Goal: Task Accomplishment & Management: Manage account settings

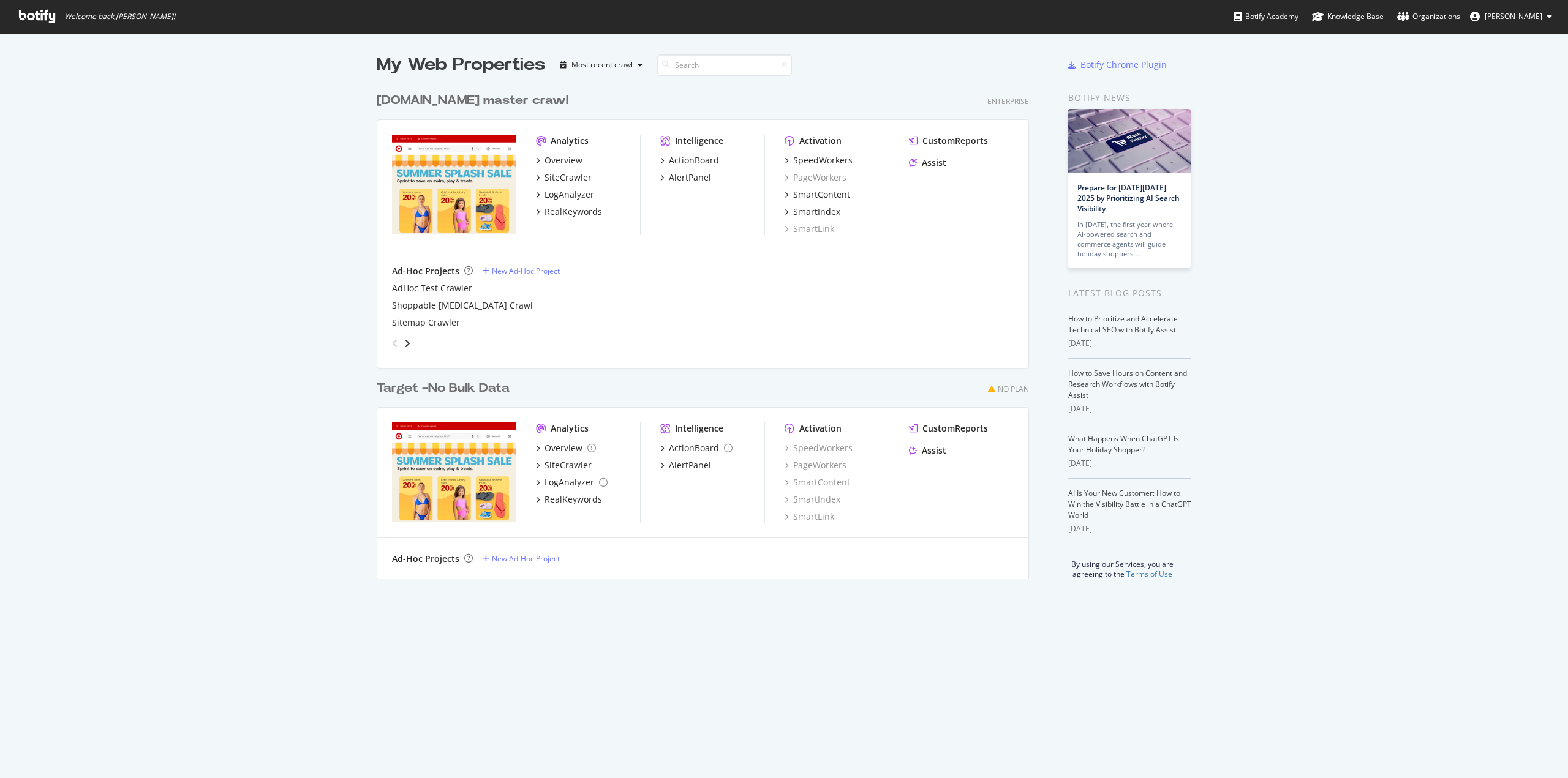
scroll to position [768, 1550]
click at [561, 179] on div "SiteCrawler" at bounding box center [568, 178] width 47 height 12
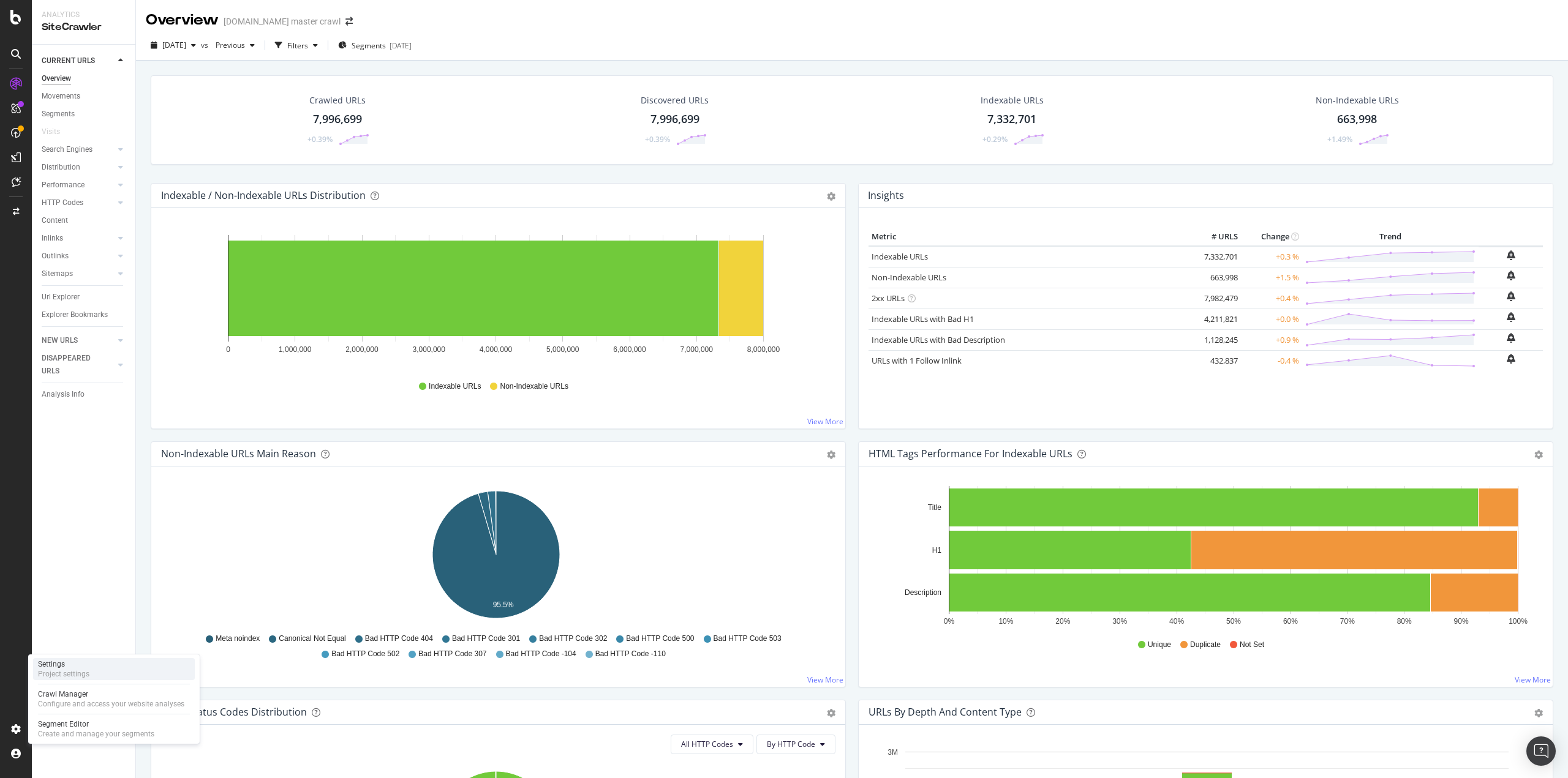
click at [71, 675] on div "Project settings" at bounding box center [63, 673] width 52 height 10
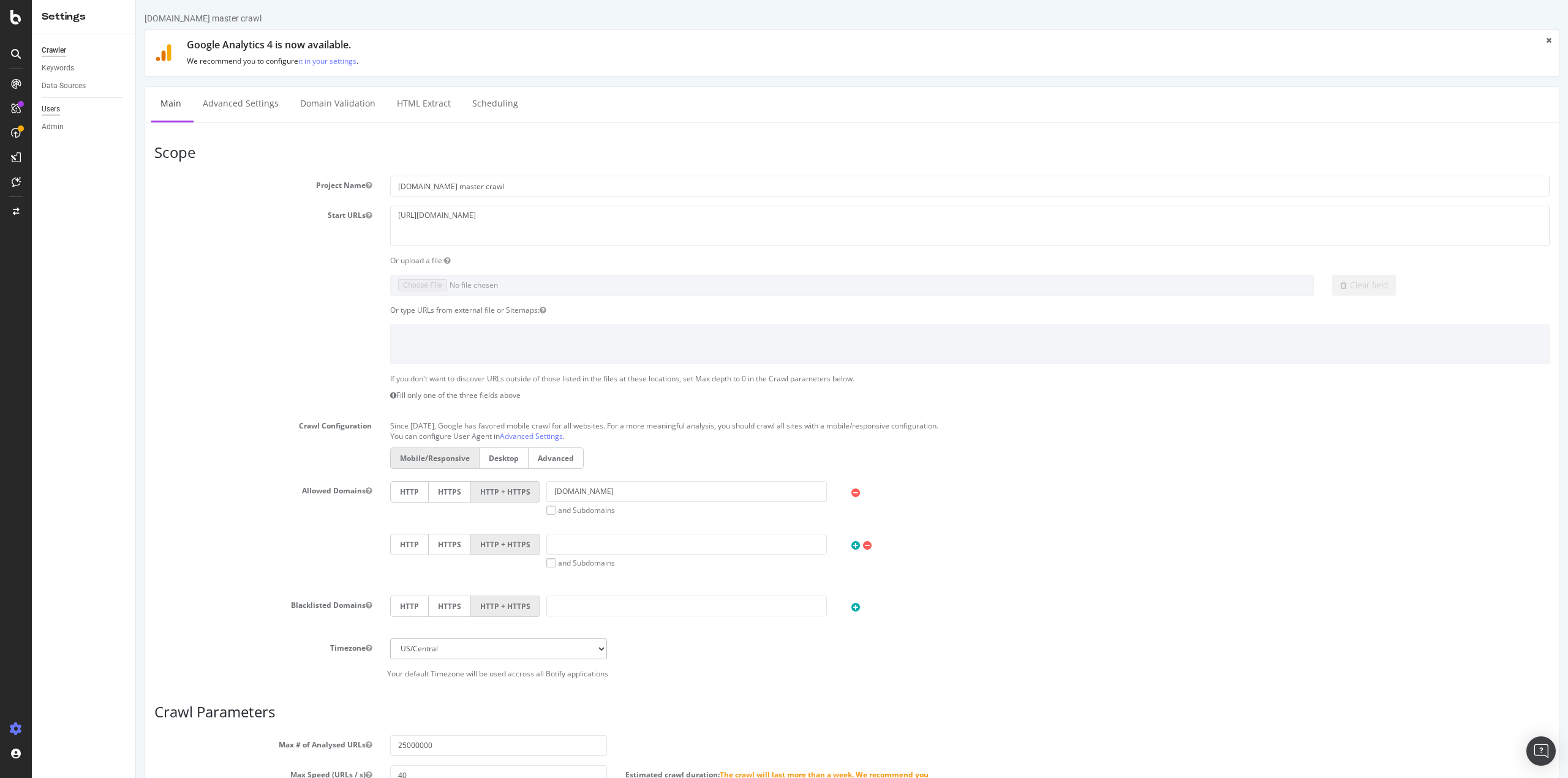
click at [56, 103] on div "Users" at bounding box center [51, 109] width 18 height 13
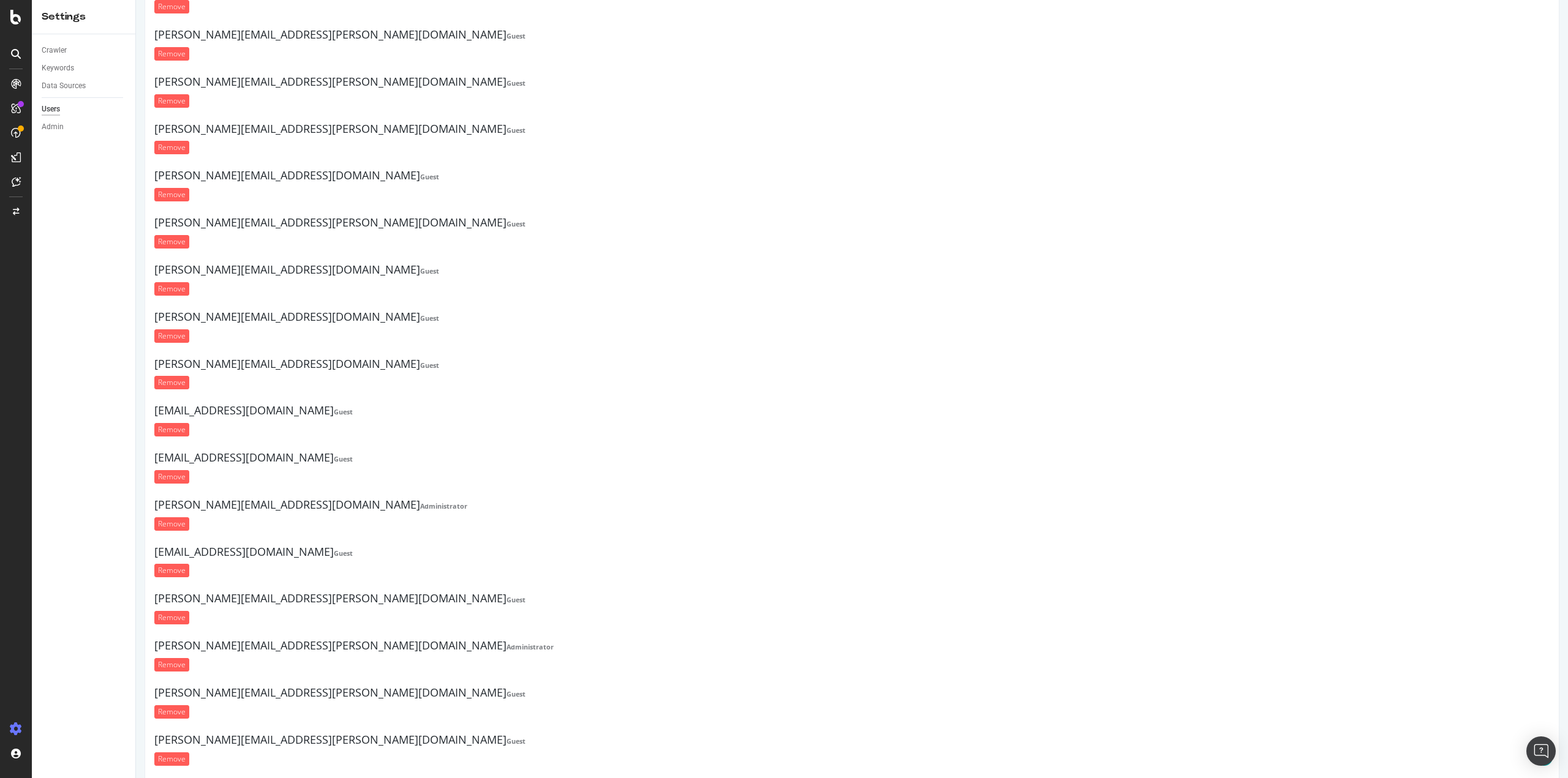
scroll to position [13758, 0]
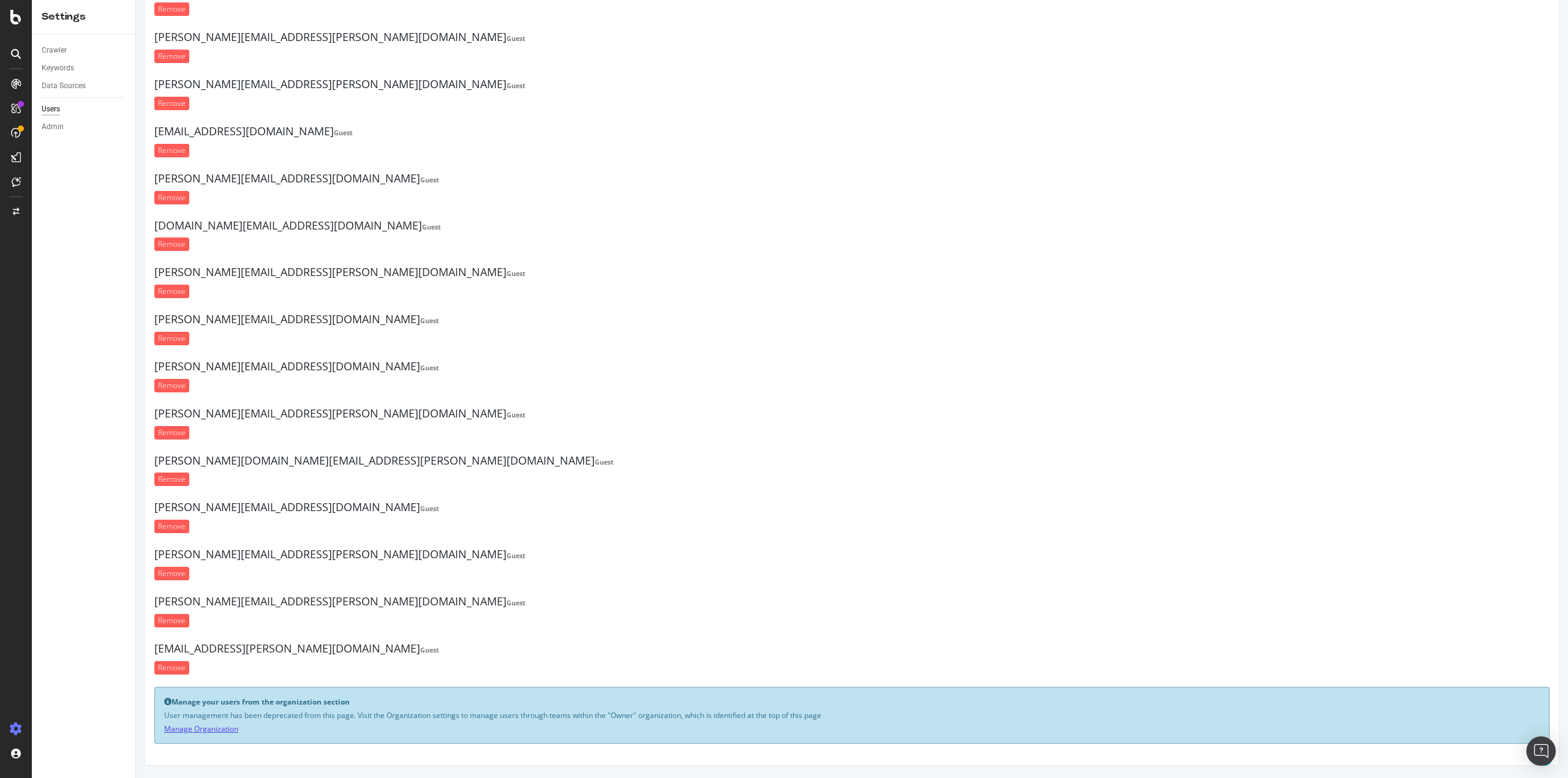
click at [229, 726] on link "Manage Organization" at bounding box center [200, 729] width 74 height 11
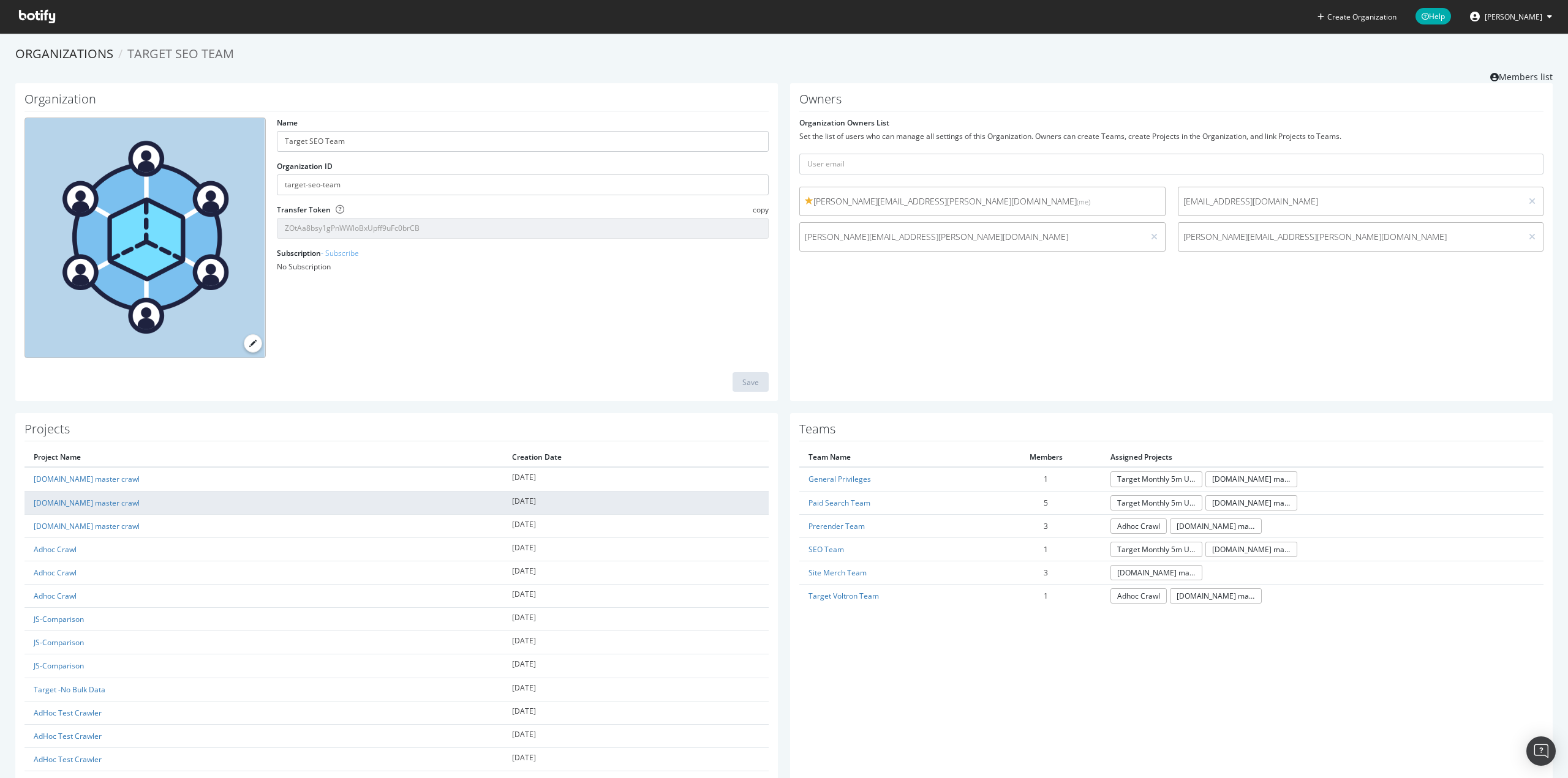
scroll to position [260, 0]
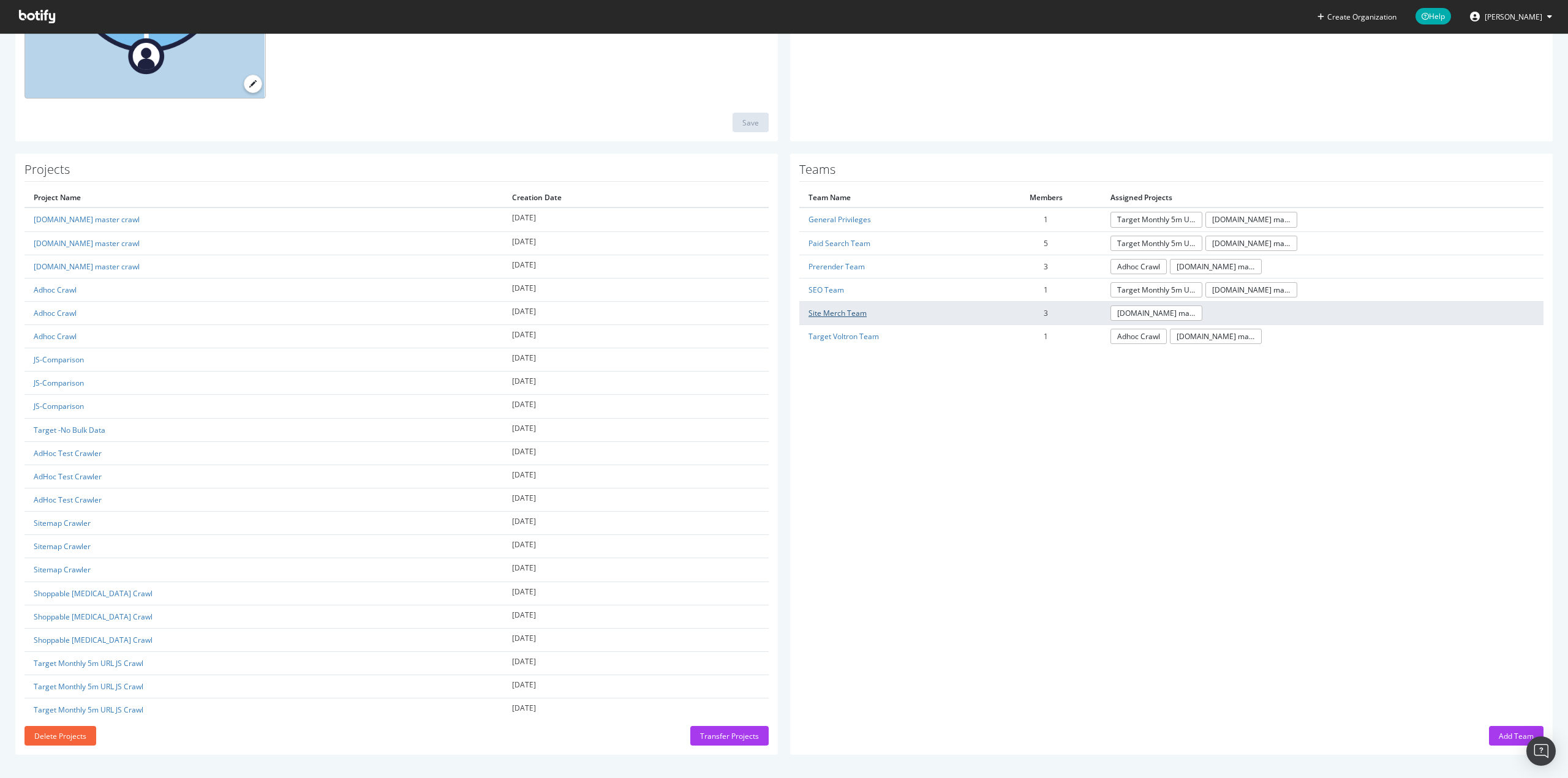
click at [856, 312] on link "Site Merch Team" at bounding box center [837, 313] width 58 height 11
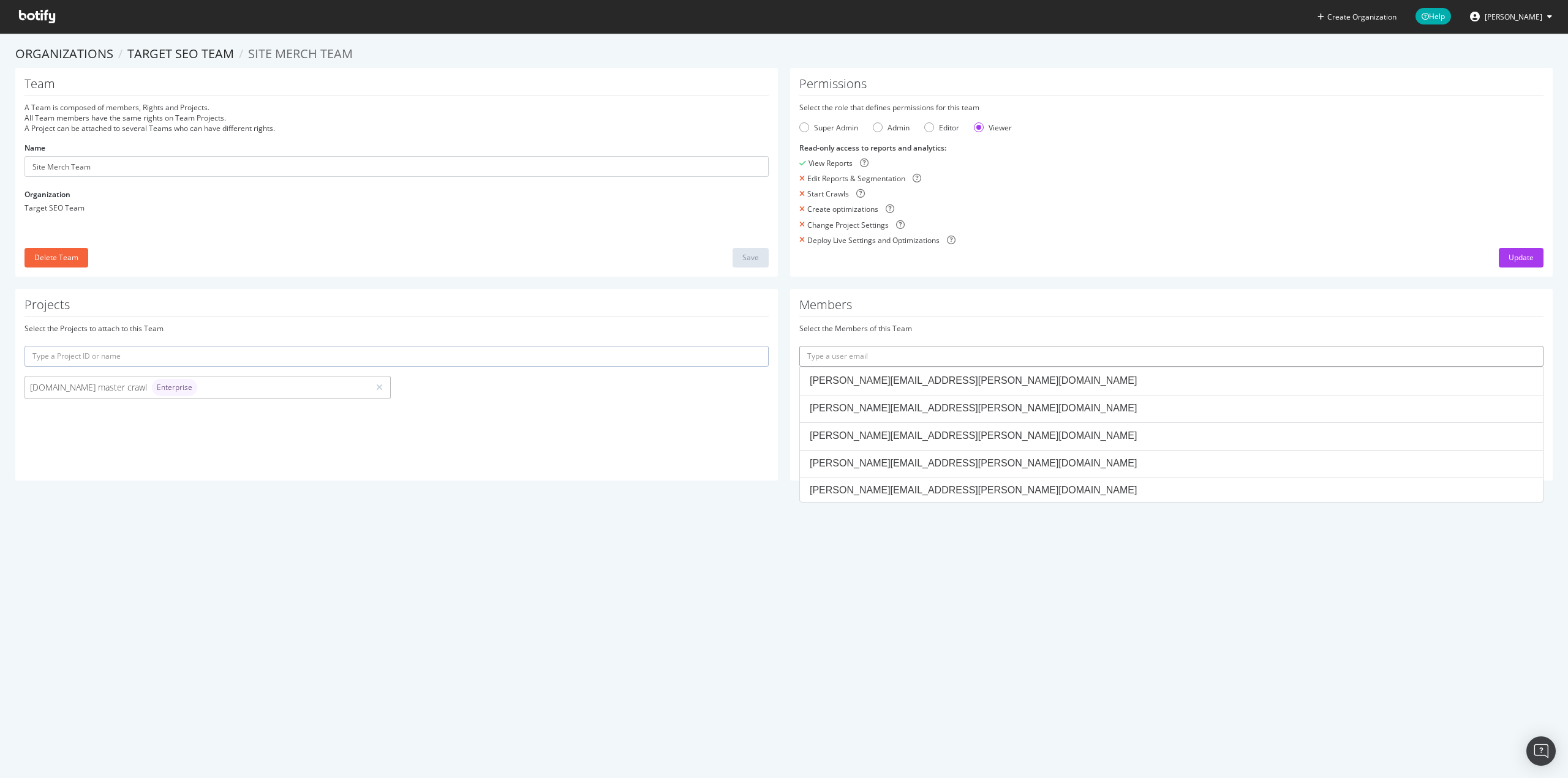
click at [873, 356] on input "text" at bounding box center [1171, 356] width 744 height 21
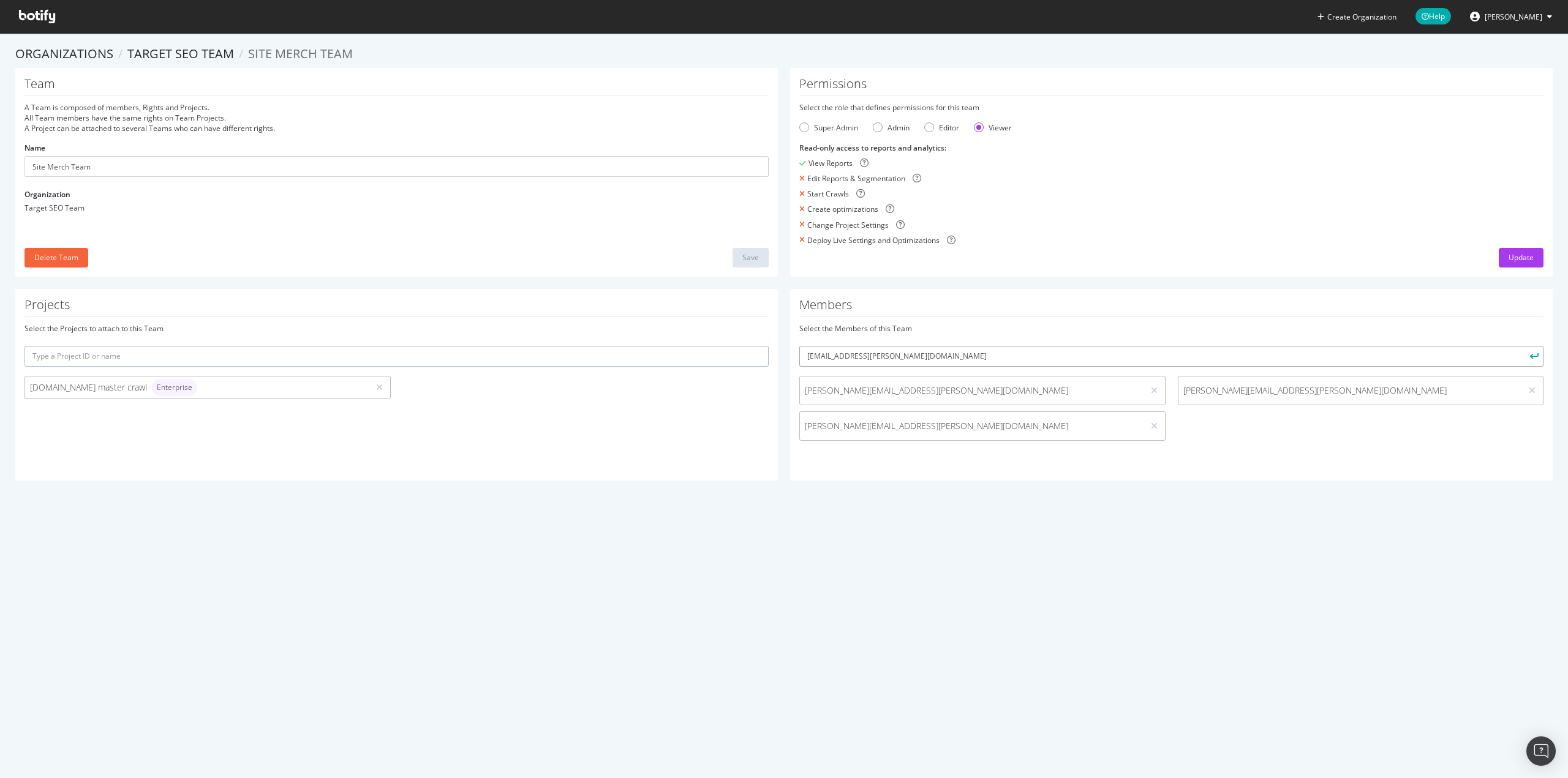
type input "sia.vang@target.com"
click at [1508, 260] on div "Update" at bounding box center [1521, 257] width 25 height 11
click at [1211, 450] on div "Members Select the Members of this Team sia.vang@target.com Vanessa.Benson@targ…" at bounding box center [1171, 384] width 763 height 192
click at [1097, 590] on div "Create Organization Help Eric Cason Organizations Target SEO Team Site Merch Te…" at bounding box center [784, 389] width 1568 height 778
click at [1238, 436] on div "Vanessa.Benson@target.com Cindy.Vargas@target.com nicole.chen@target.com" at bounding box center [1171, 410] width 756 height 71
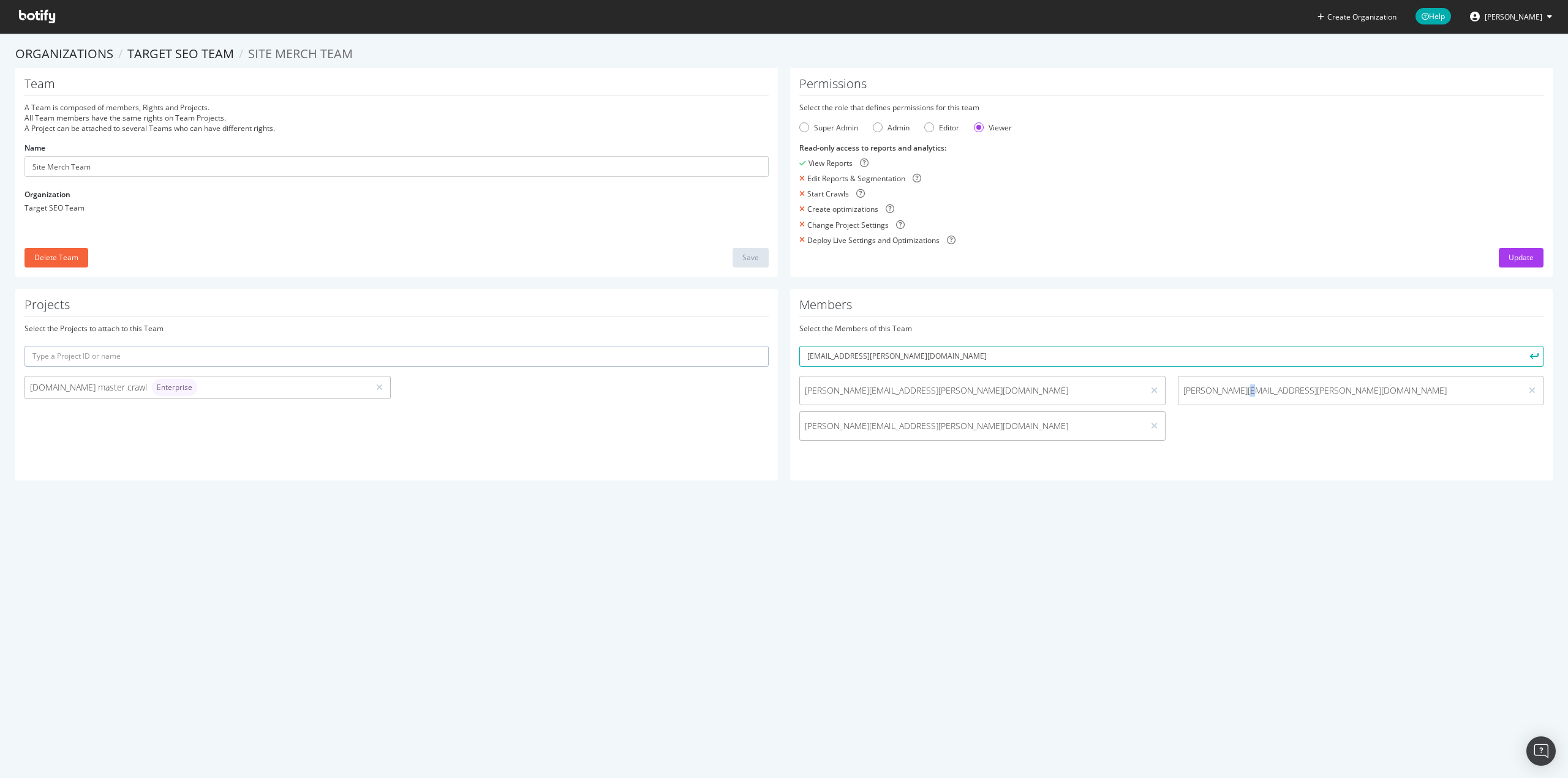
click at [1238, 436] on div "Vanessa.Benson@target.com Cindy.Vargas@target.com nicole.chen@target.com" at bounding box center [1171, 410] width 756 height 71
click at [1210, 261] on div "Update" at bounding box center [1171, 257] width 744 height 19
click at [75, 52] on link "Organizations" at bounding box center [64, 53] width 98 height 17
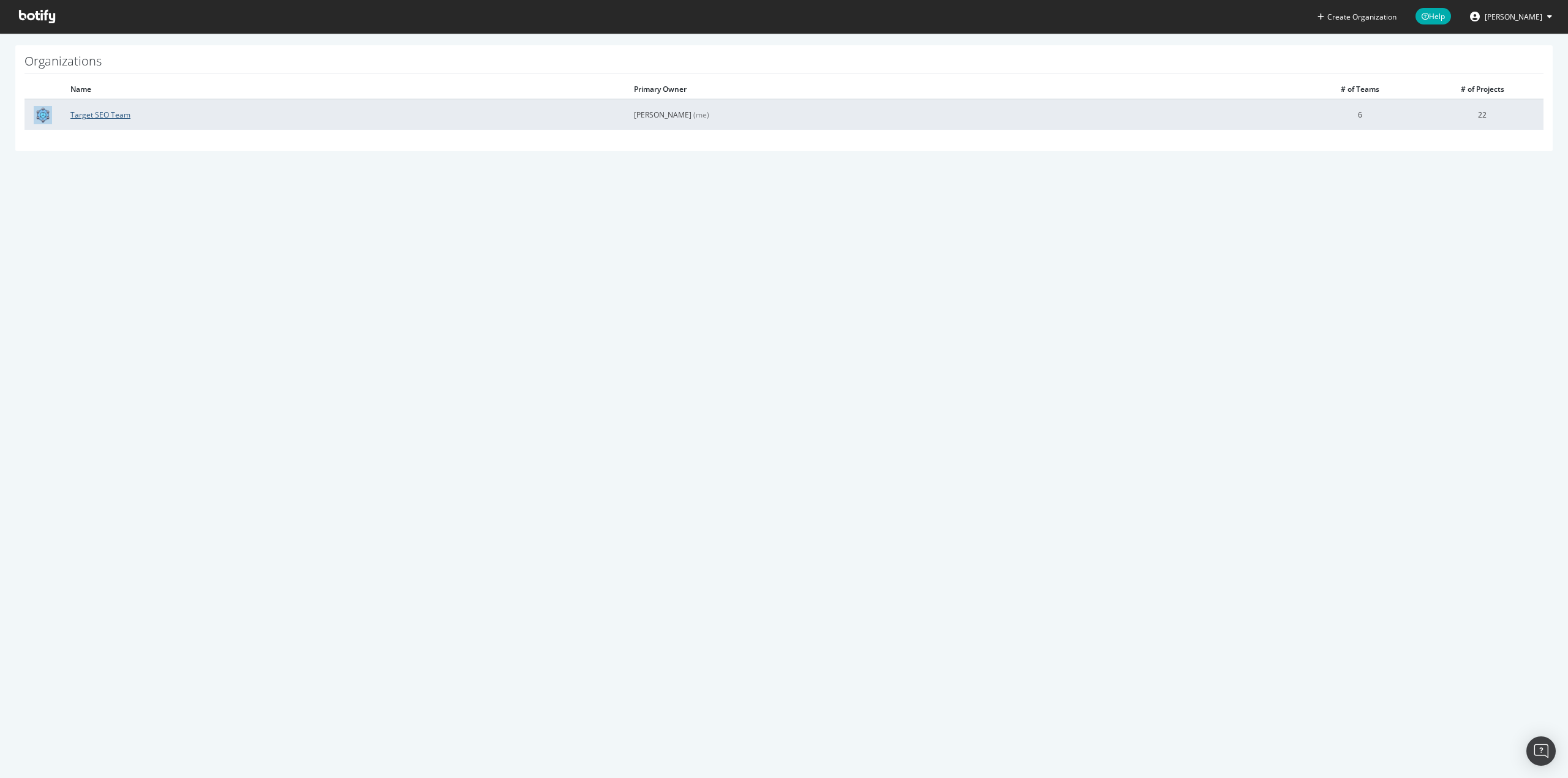
click at [116, 116] on link "Target SEO Team" at bounding box center [100, 115] width 60 height 11
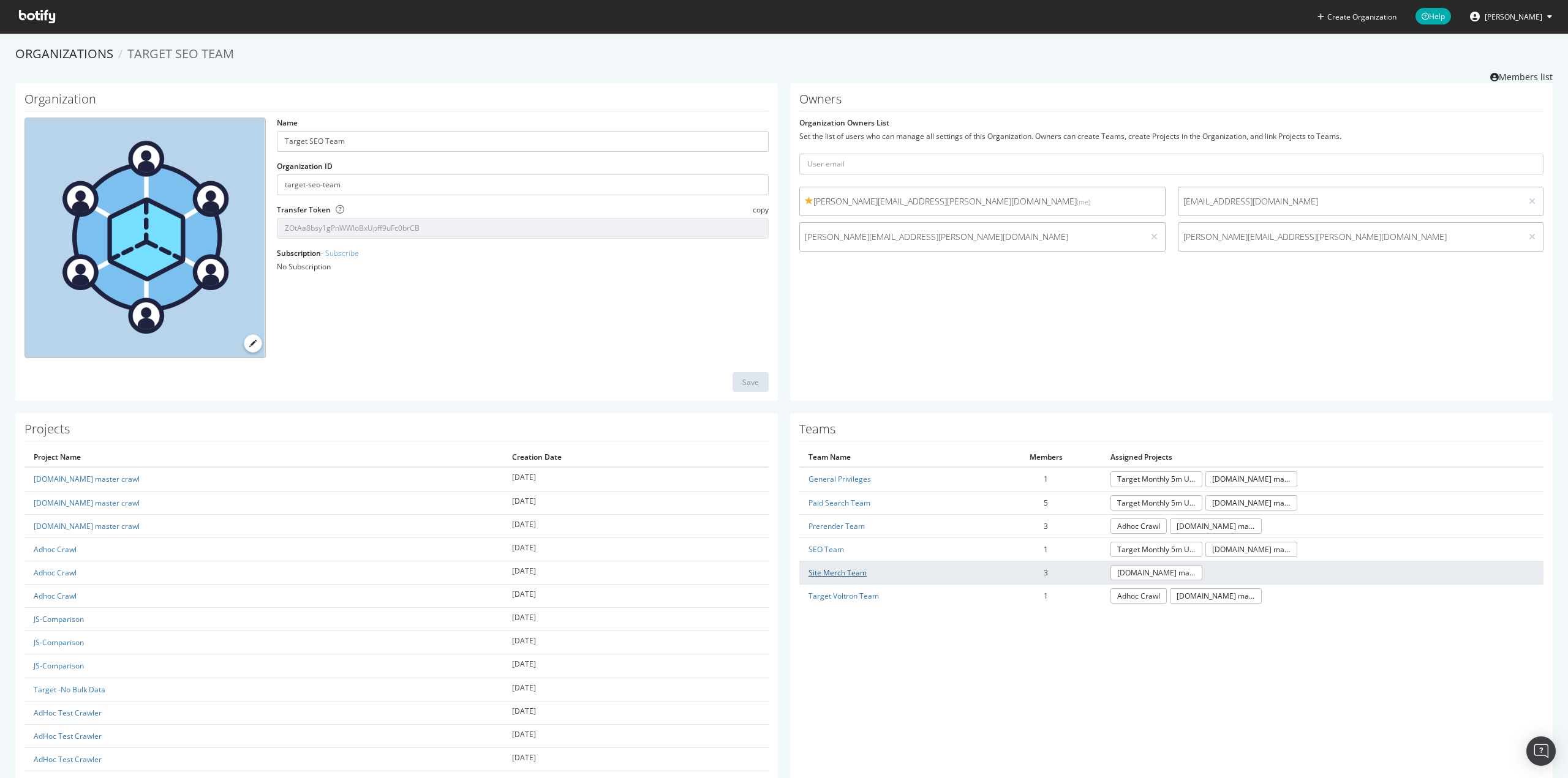
click at [824, 568] on link "Site Merch Team" at bounding box center [837, 572] width 58 height 11
